Goal: Transaction & Acquisition: Purchase product/service

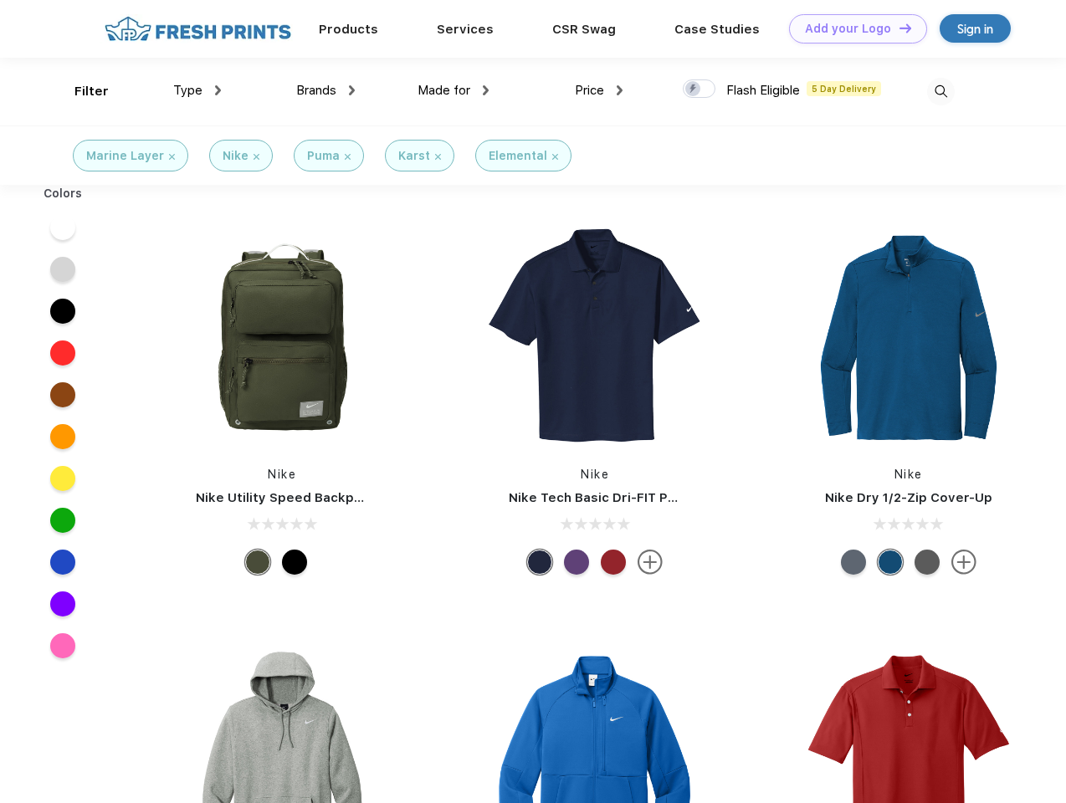
click at [851, 28] on link "Add your Logo Design Tool" at bounding box center [858, 28] width 138 height 29
click at [0, 0] on div "Design Tool" at bounding box center [0, 0] width 0 height 0
click at [897, 28] on link "Add your Logo Design Tool" at bounding box center [858, 28] width 138 height 29
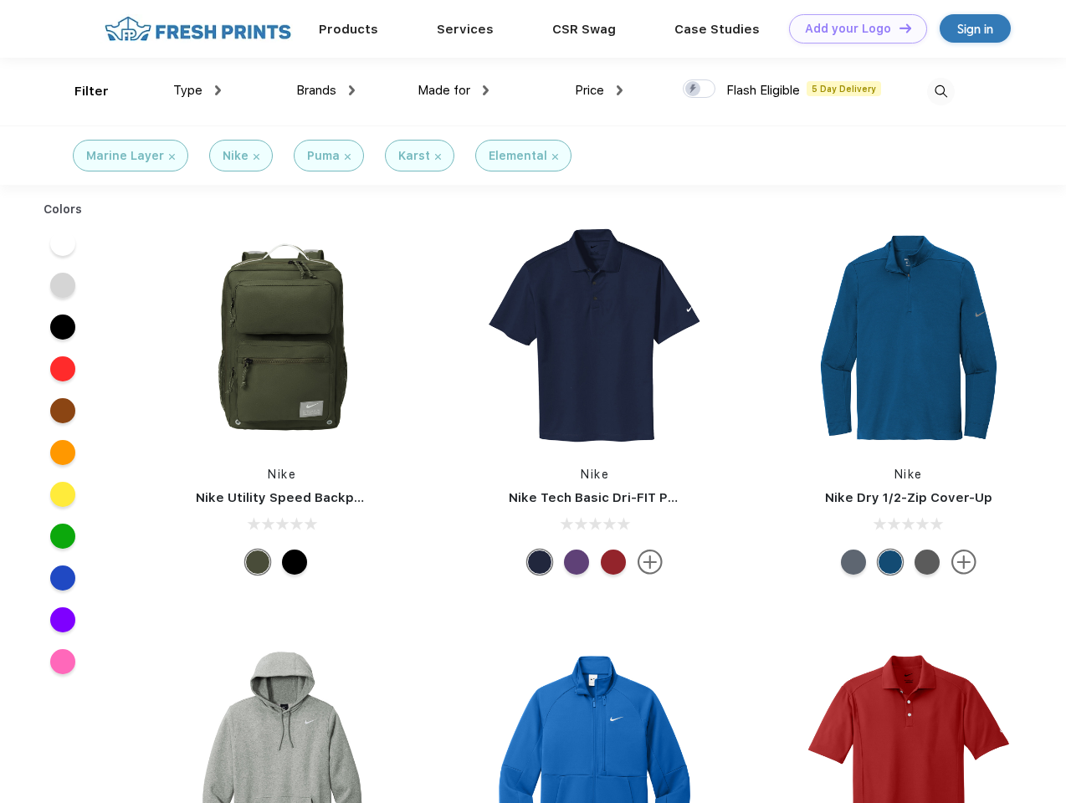
click at [80, 91] on div "Filter" at bounding box center [91, 91] width 34 height 19
click at [197, 90] on span "Type" at bounding box center [187, 90] width 29 height 15
click at [325, 90] on span "Brands" at bounding box center [316, 90] width 40 height 15
click at [453, 90] on span "Made for" at bounding box center [443, 90] width 53 height 15
click at [599, 90] on span "Price" at bounding box center [589, 90] width 29 height 15
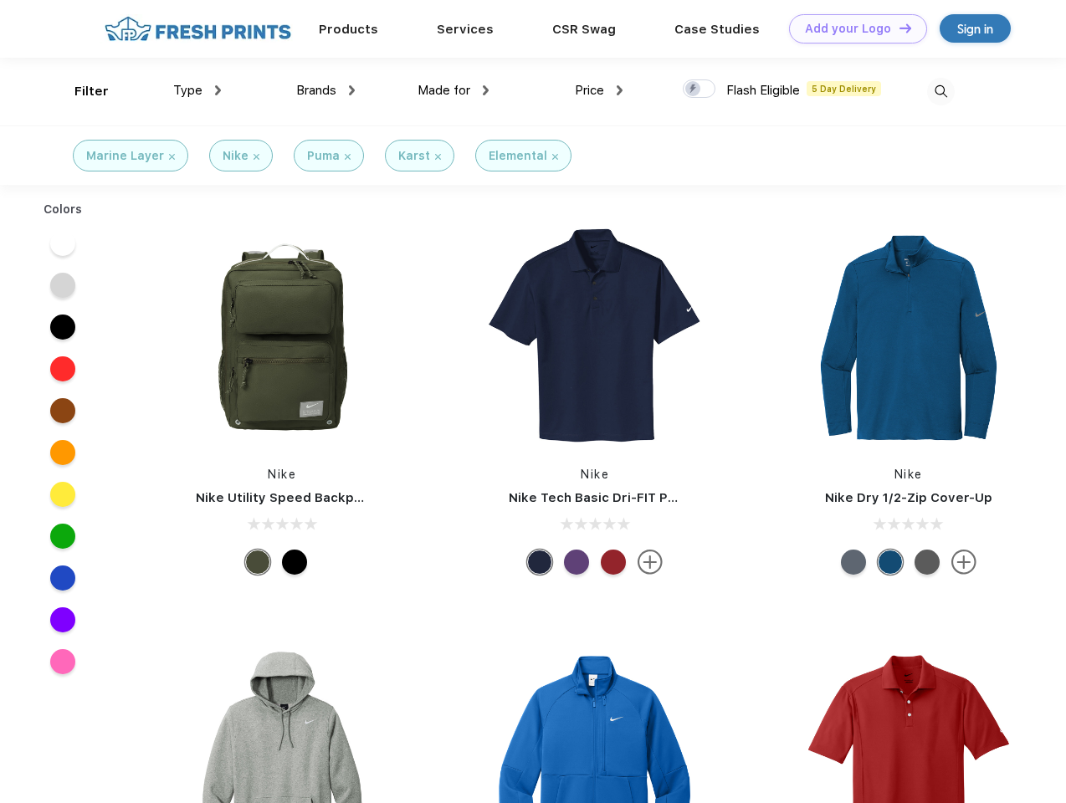
click at [699, 89] on div at bounding box center [699, 88] width 33 height 18
click at [693, 89] on input "checkbox" at bounding box center [688, 84] width 11 height 11
click at [940, 91] on img at bounding box center [941, 92] width 28 height 28
